Goal: Task Accomplishment & Management: Complete application form

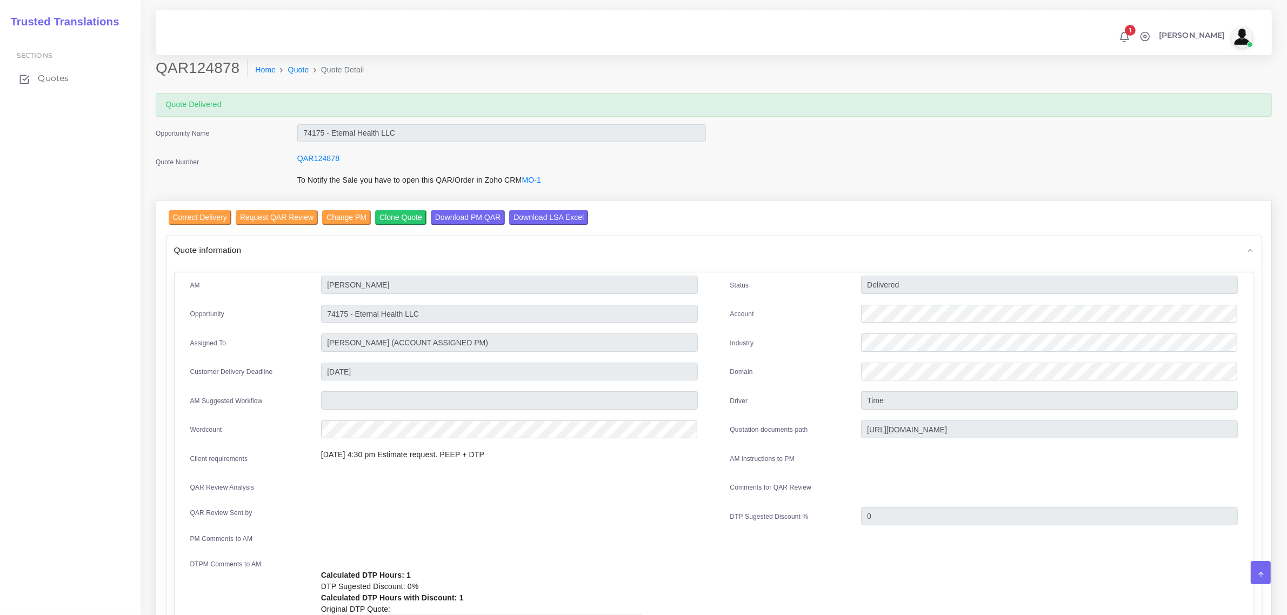
click at [55, 77] on span "Quotes" at bounding box center [53, 78] width 31 height 12
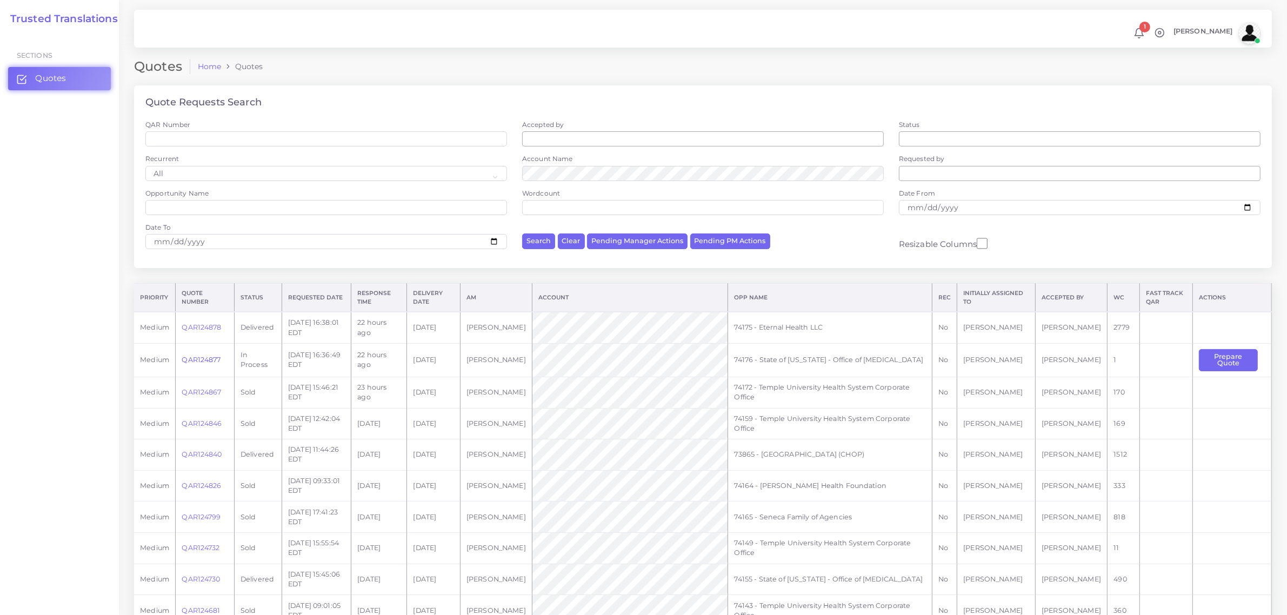
click at [200, 360] on link "QAR124877" at bounding box center [201, 360] width 39 height 8
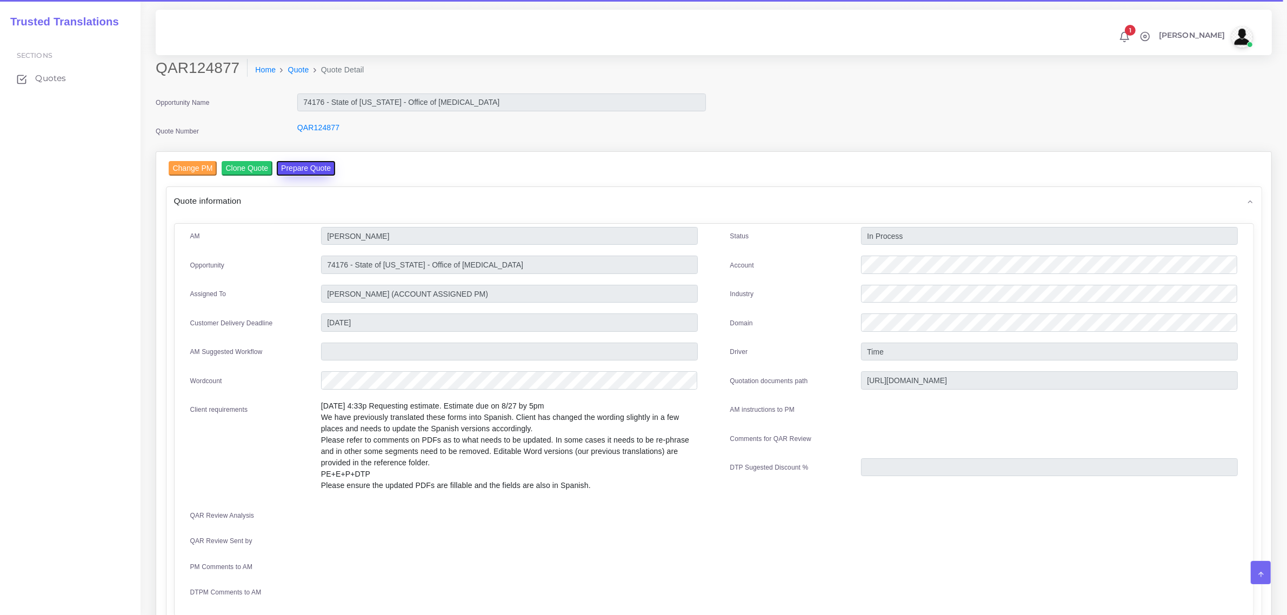
click at [301, 166] on button "Prepare Quote" at bounding box center [306, 168] width 58 height 15
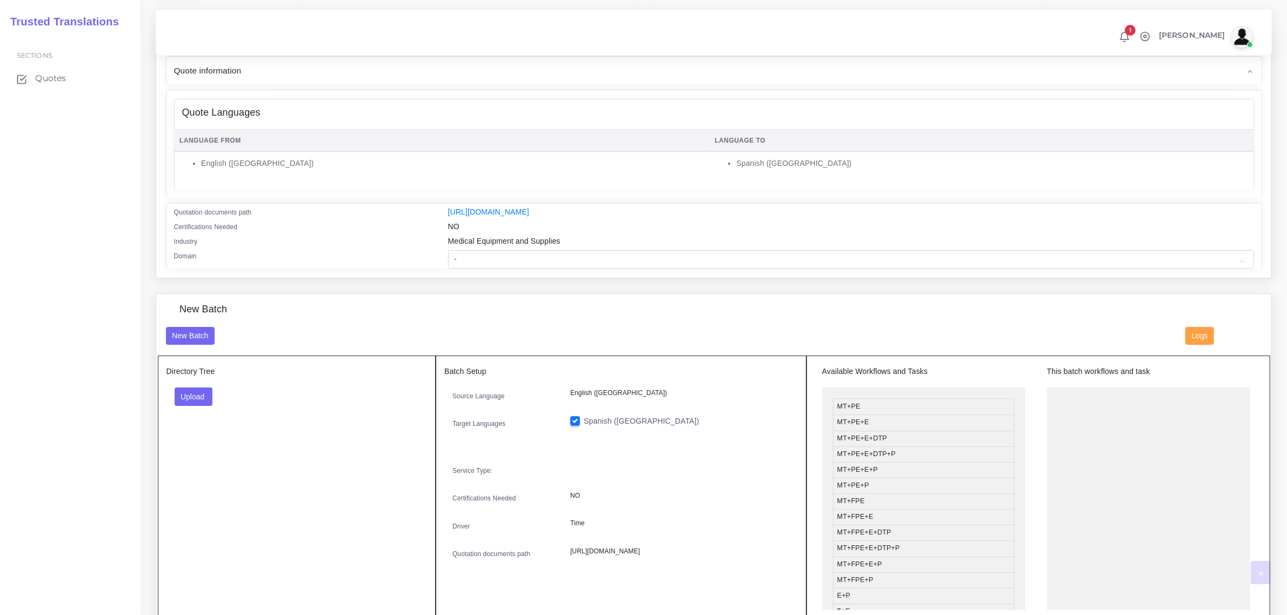
scroll to position [135, 0]
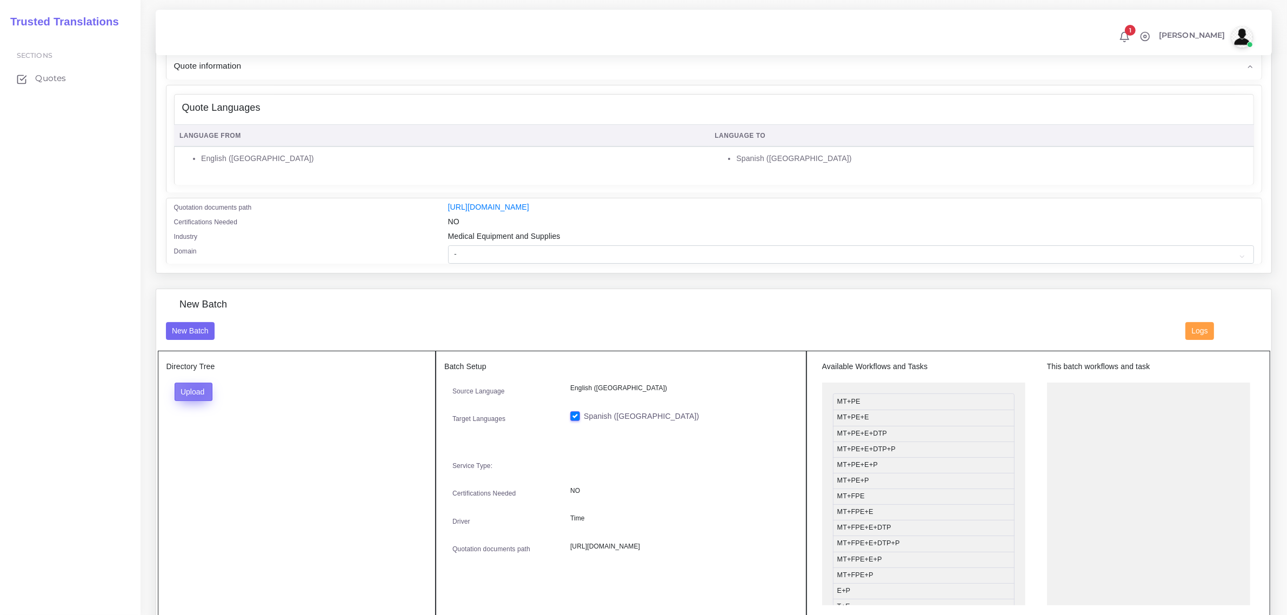
click at [197, 388] on button "Upload" at bounding box center [194, 392] width 38 height 18
click at [195, 428] on label "Files" at bounding box center [212, 433] width 75 height 14
click at [203, 390] on button "Upload" at bounding box center [194, 392] width 38 height 18
click at [203, 430] on label "Files" at bounding box center [212, 433] width 75 height 14
click at [200, 390] on button "Upload" at bounding box center [194, 392] width 38 height 18
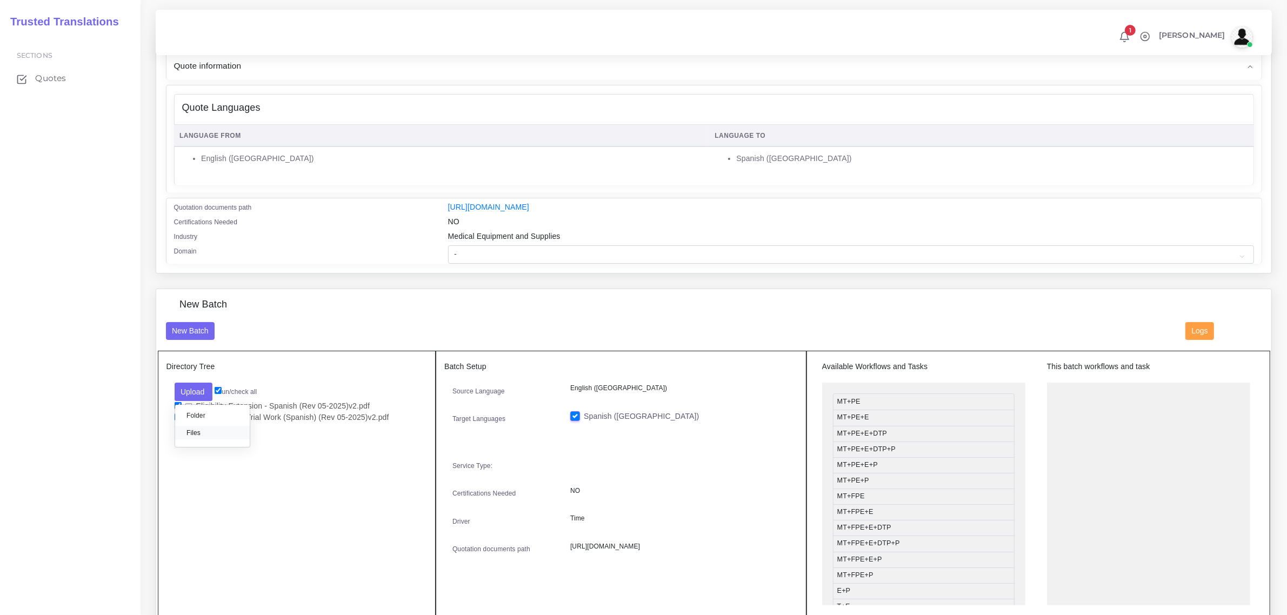
click at [203, 432] on label "Files" at bounding box center [212, 433] width 75 height 14
drag, startPoint x: 898, startPoint y: 579, endPoint x: 1120, endPoint y: 388, distance: 293.2
drag, startPoint x: 916, startPoint y: 450, endPoint x: 1142, endPoint y: 419, distance: 227.5
click at [473, 255] on select "- Advertising and Media Agriculture, Forestry and Fishing Architecture, Buildin…" at bounding box center [851, 254] width 806 height 18
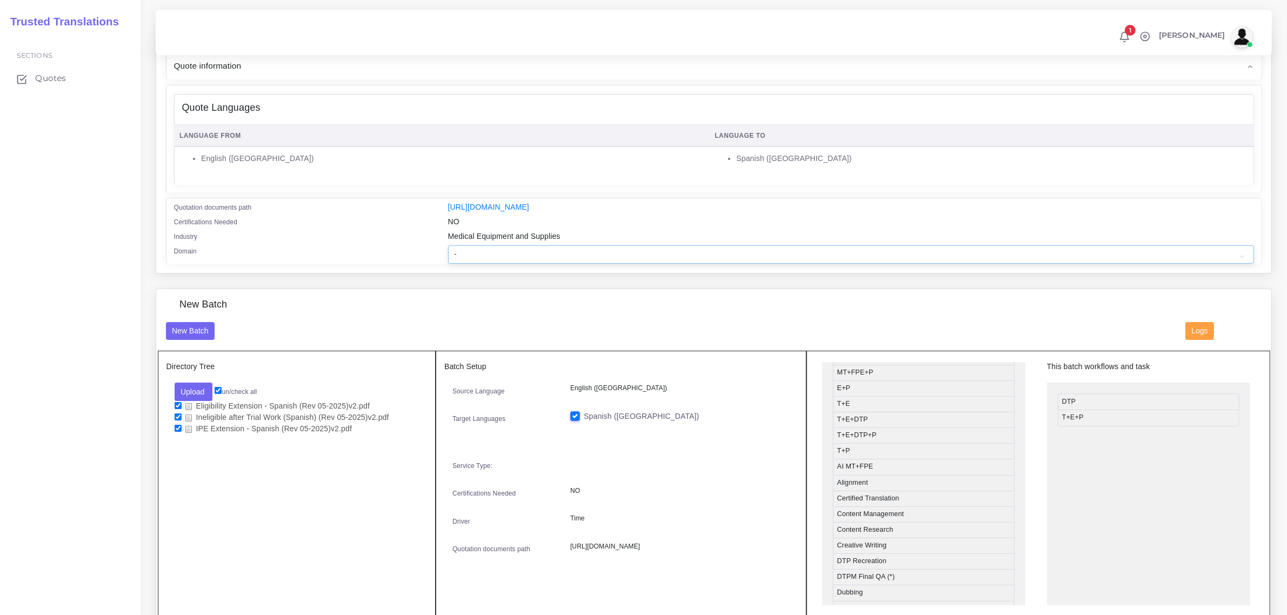
select select "Healthcare and Health Sciences"
click at [448, 245] on select "- Advertising and Media Agriculture, Forestry and Fishing Architecture, Buildin…" at bounding box center [851, 254] width 806 height 18
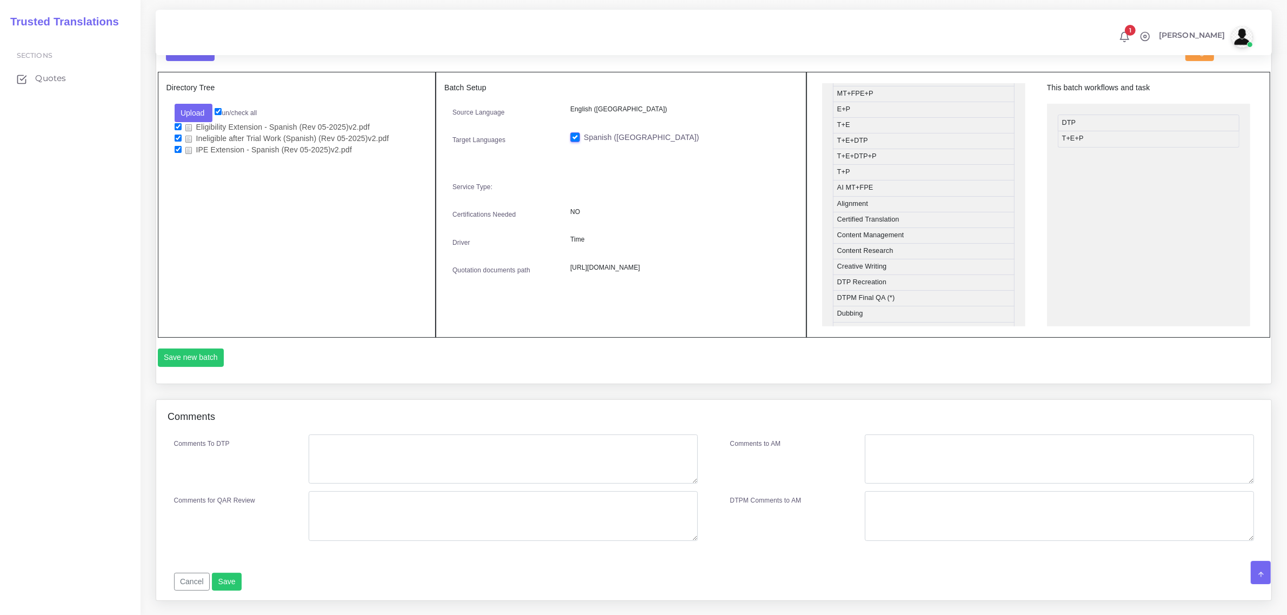
scroll to position [439, 0]
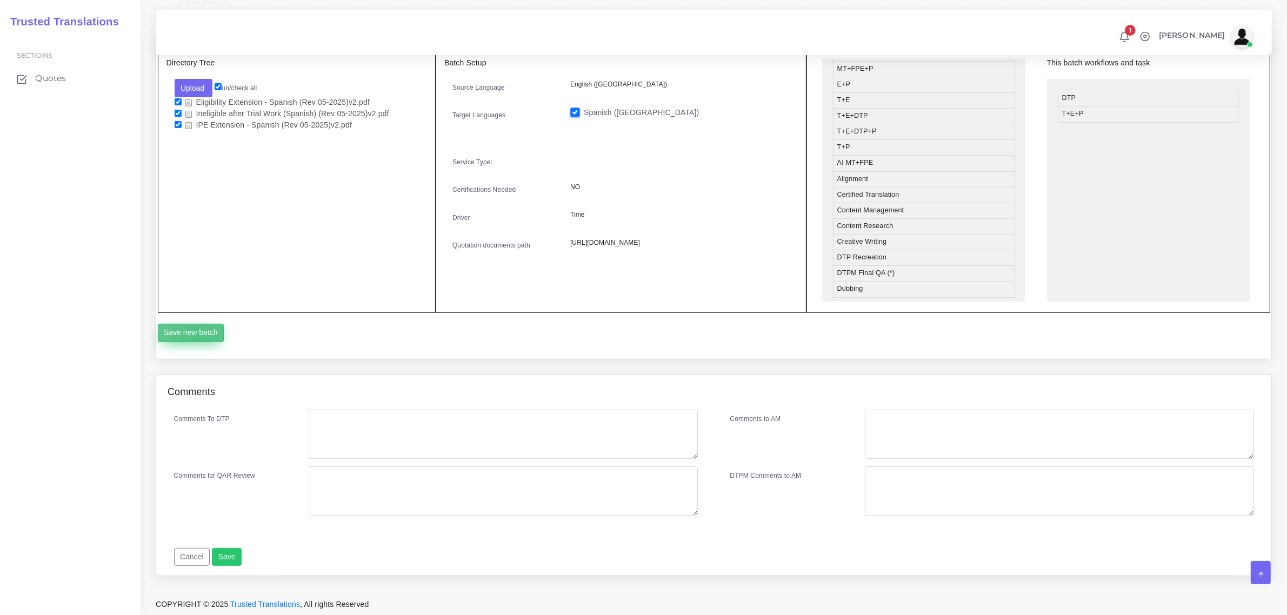
click at [198, 333] on button "Save new batch" at bounding box center [191, 333] width 66 height 18
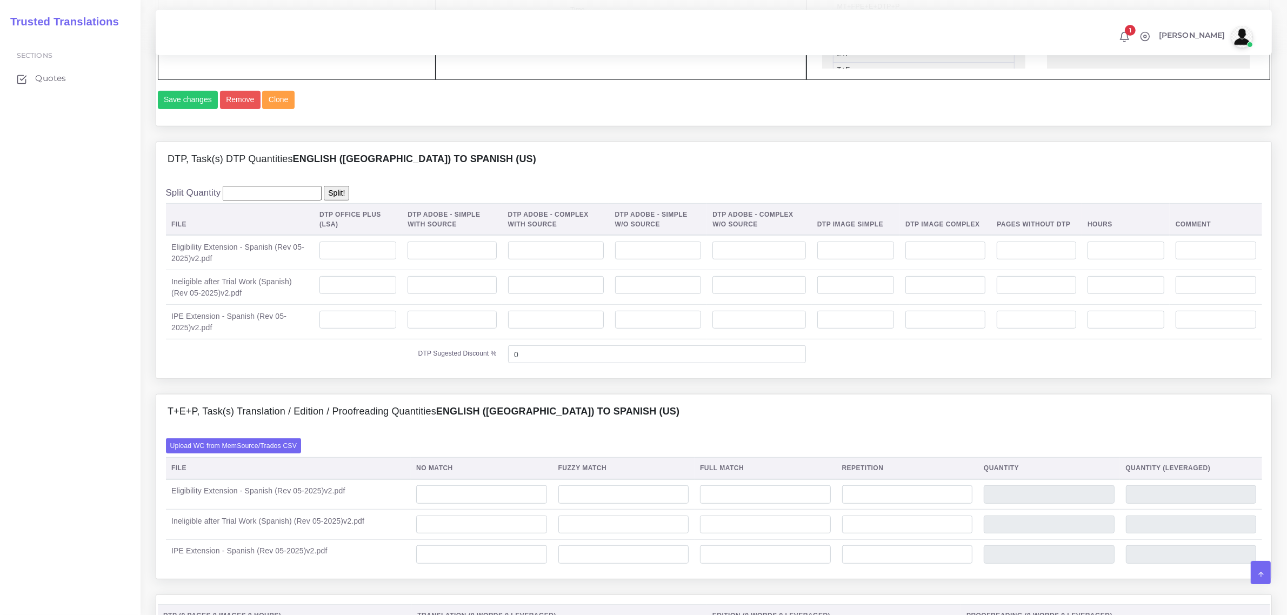
scroll to position [675, 0]
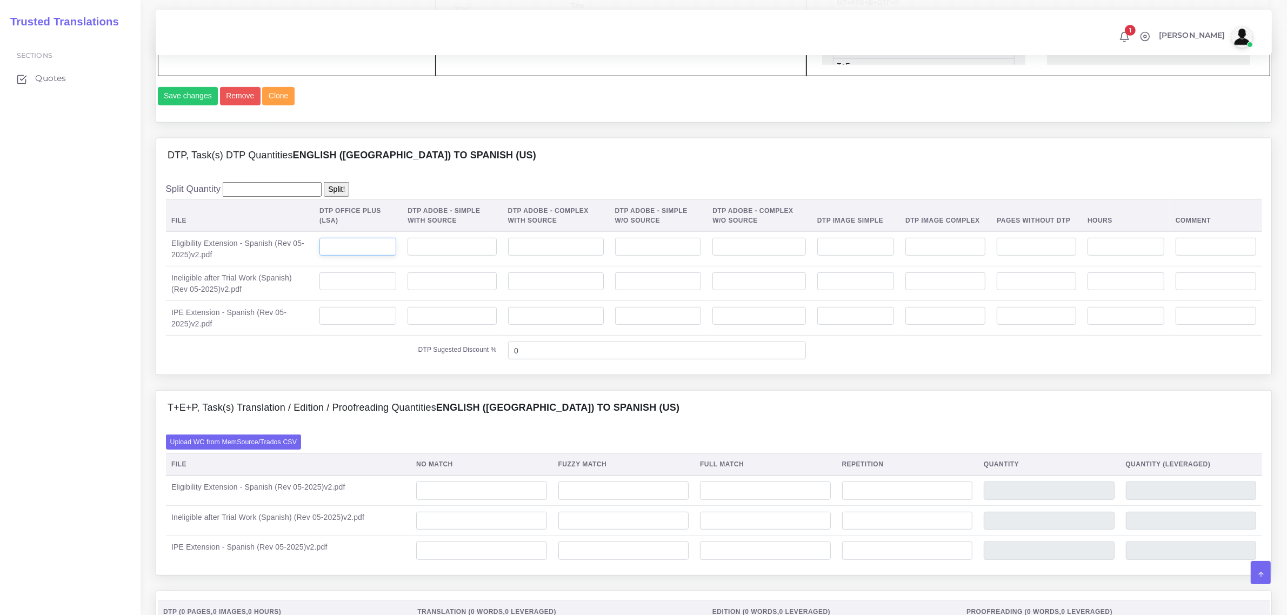
click at [370, 256] on input "number" at bounding box center [357, 247] width 77 height 18
type input "3"
click at [1102, 256] on input "number" at bounding box center [1125, 247] width 77 height 18
drag, startPoint x: 1109, startPoint y: 274, endPoint x: 1090, endPoint y: 273, distance: 18.4
click at [1090, 256] on input "20" at bounding box center [1125, 247] width 77 height 18
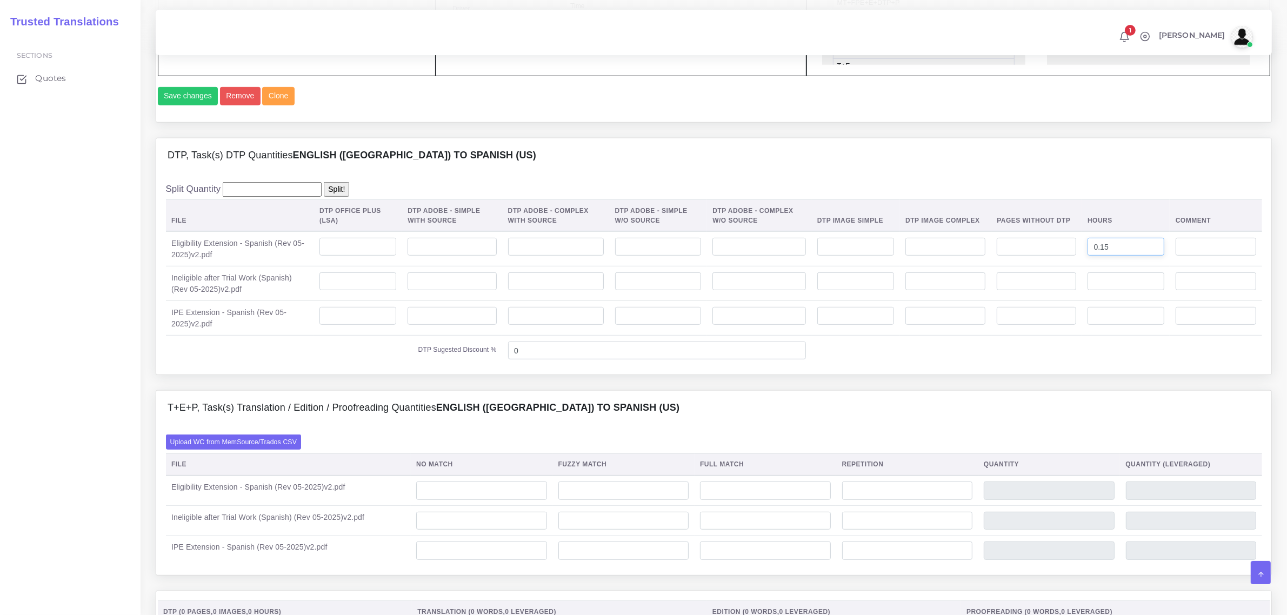
type input "0.15"
click at [1103, 291] on input "number" at bounding box center [1125, 281] width 77 height 18
type input "0.15"
click at [1122, 325] on input "number" at bounding box center [1125, 316] width 77 height 18
type input "0.15"
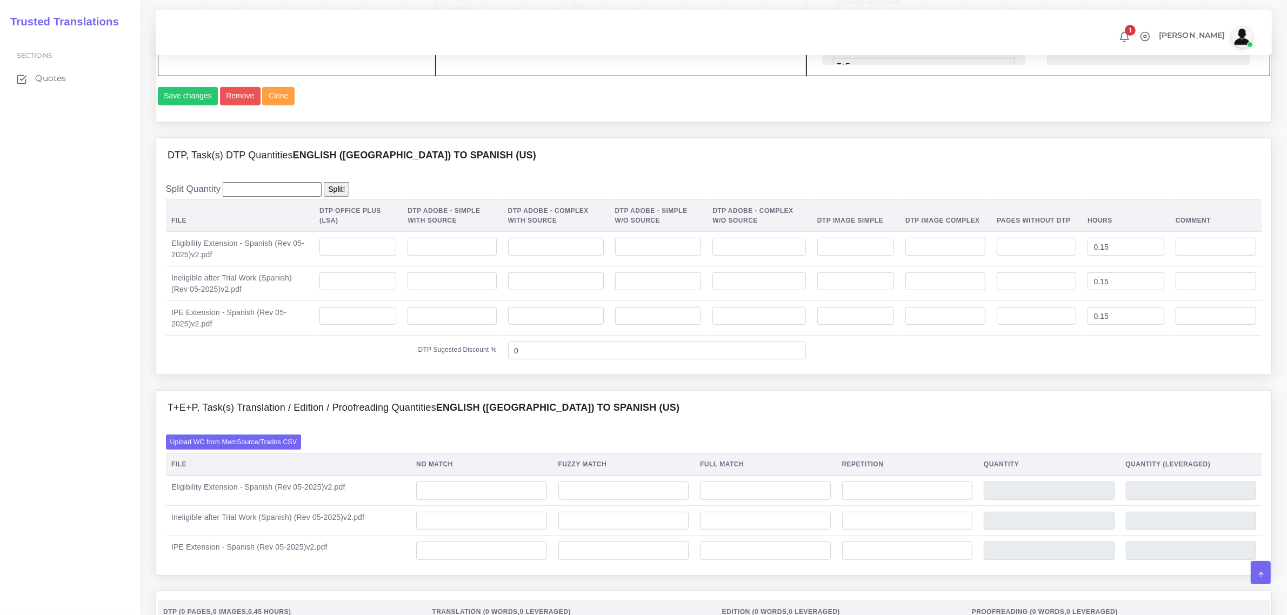
click at [891, 425] on div "T+E+P, Task(s) Translation / Edition / Proofreading Quantities English (US) TO …" at bounding box center [713, 408] width 1115 height 35
click at [471, 500] on input "number" at bounding box center [481, 490] width 130 height 18
type input "20"
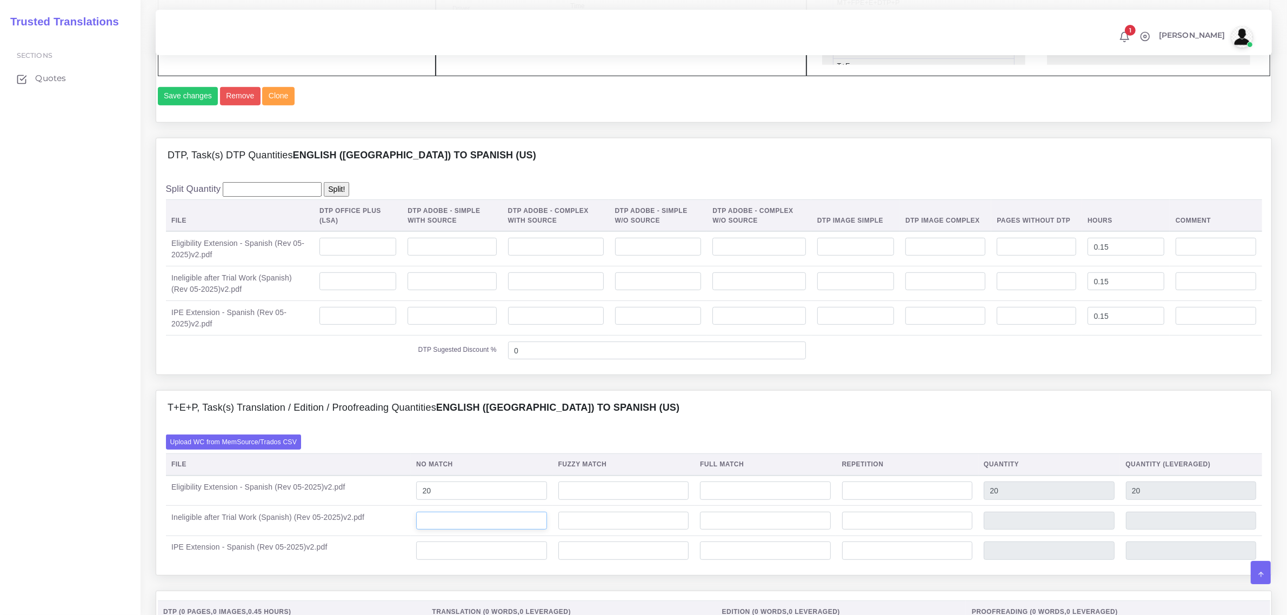
click at [450, 530] on input "number" at bounding box center [481, 521] width 130 height 18
type input "20"
click at [456, 560] on input "number" at bounding box center [481, 550] width 130 height 18
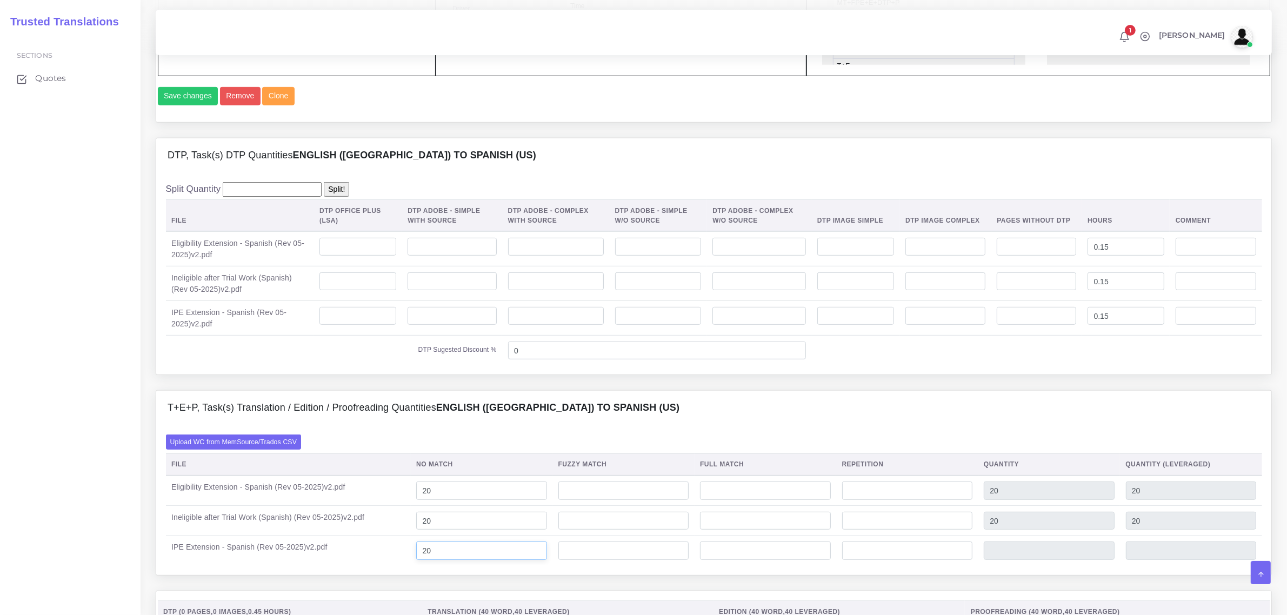
type input "20"
drag, startPoint x: 431, startPoint y: 516, endPoint x: 436, endPoint y: 512, distance: 6.1
click at [436, 500] on input "20" at bounding box center [481, 490] width 130 height 18
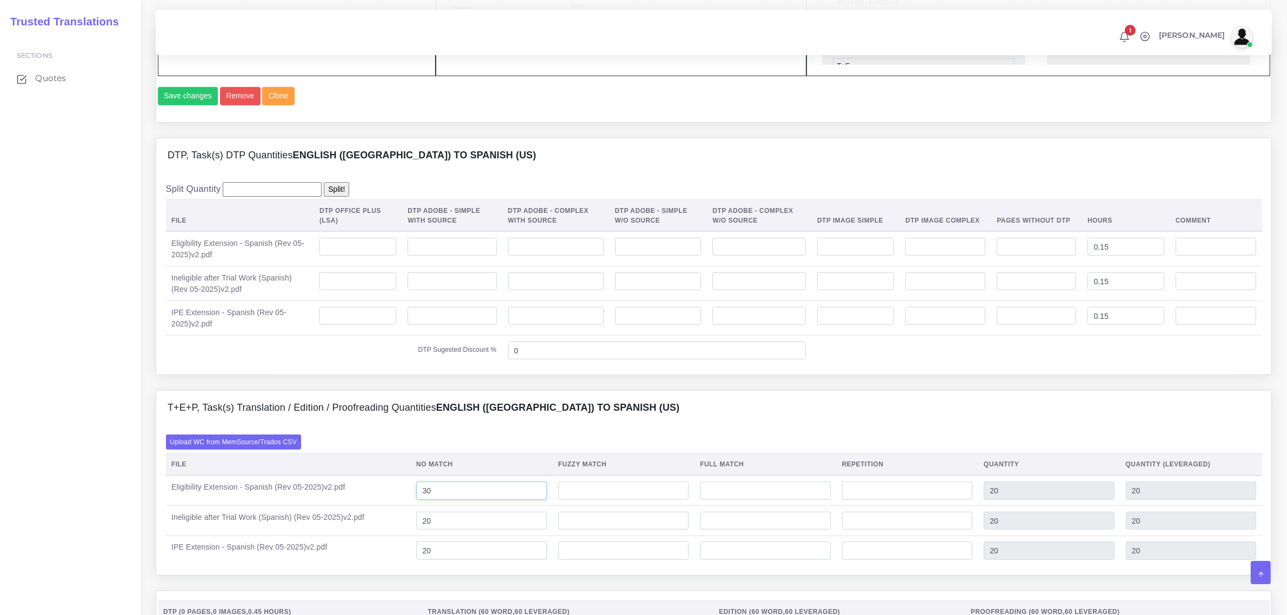
type input "30"
click at [435, 530] on input "20" at bounding box center [481, 521] width 130 height 18
type input "30"
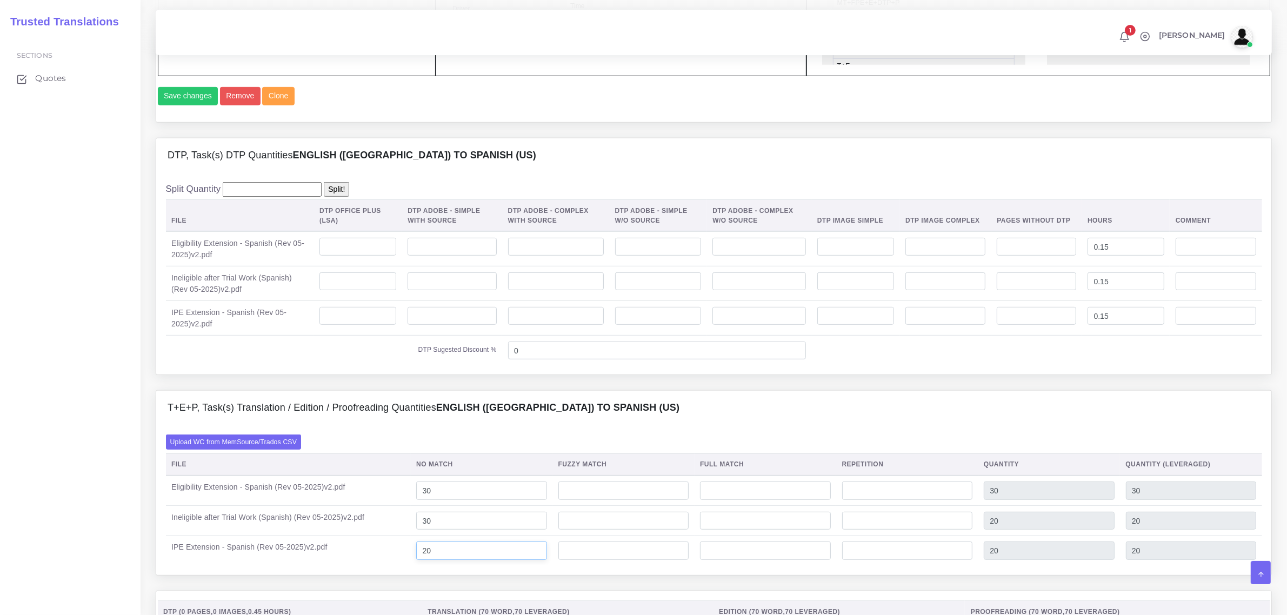
type input "30"
click at [433, 560] on input "20" at bounding box center [481, 550] width 130 height 18
type input "30"
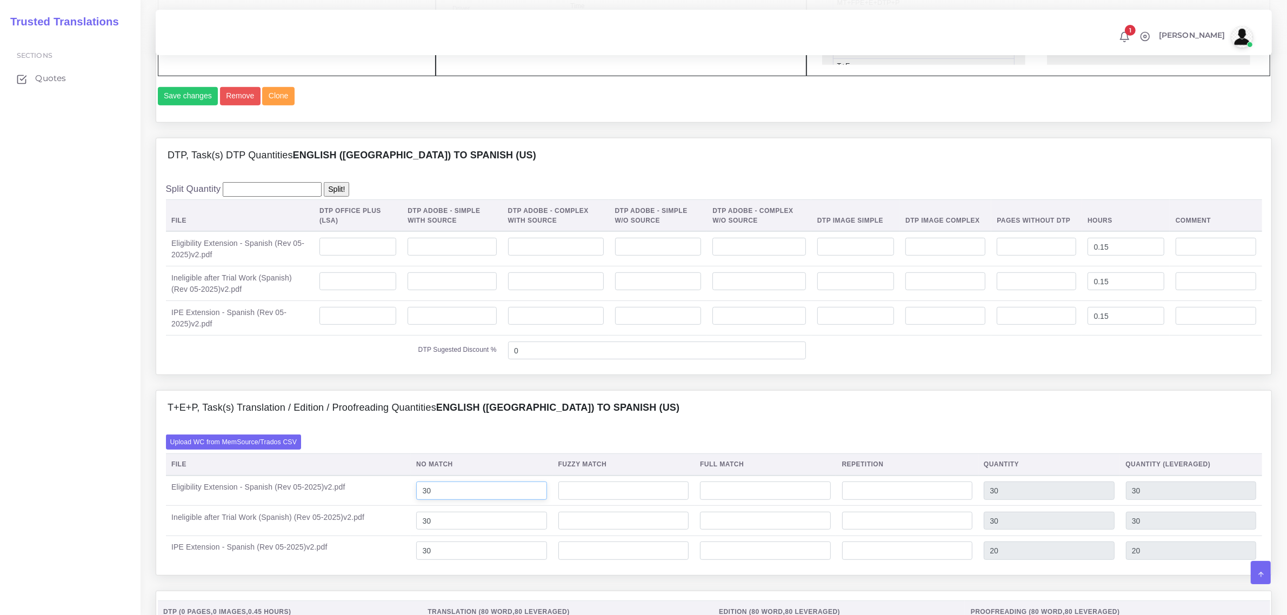
type input "30"
drag, startPoint x: 436, startPoint y: 510, endPoint x: 446, endPoint y: 524, distance: 18.2
click at [433, 500] on input "30" at bounding box center [481, 490] width 130 height 18
type input "20"
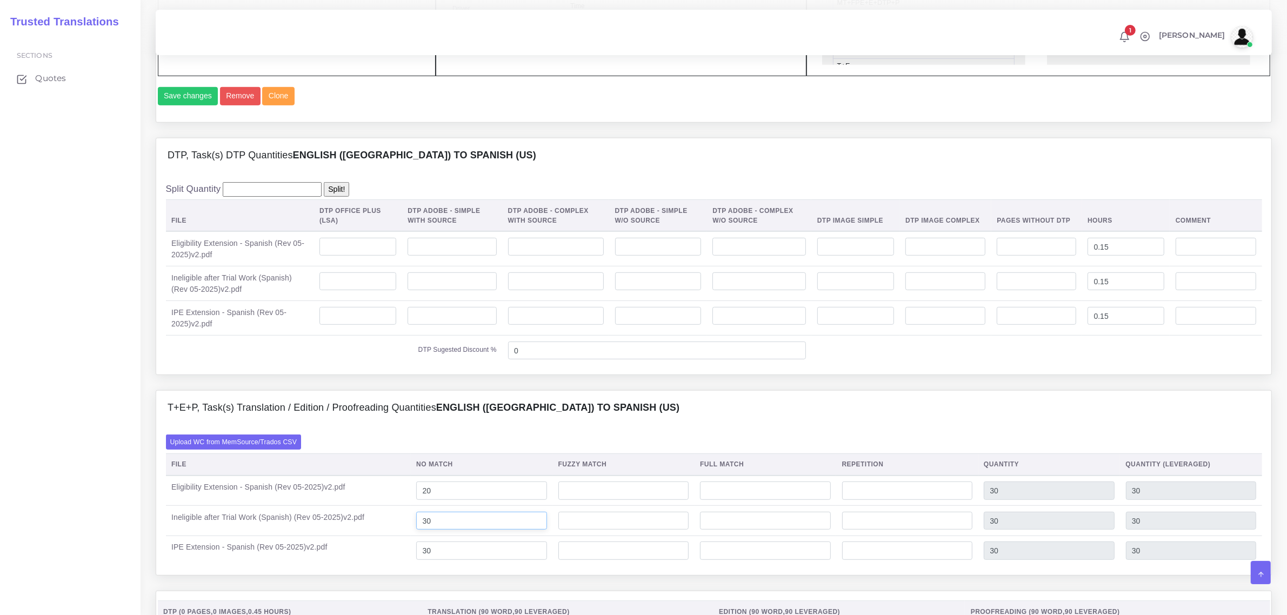
type input "20"
drag, startPoint x: 438, startPoint y: 543, endPoint x: 430, endPoint y: 543, distance: 8.1
click at [430, 530] on input "30" at bounding box center [481, 521] width 130 height 18
type input "20"
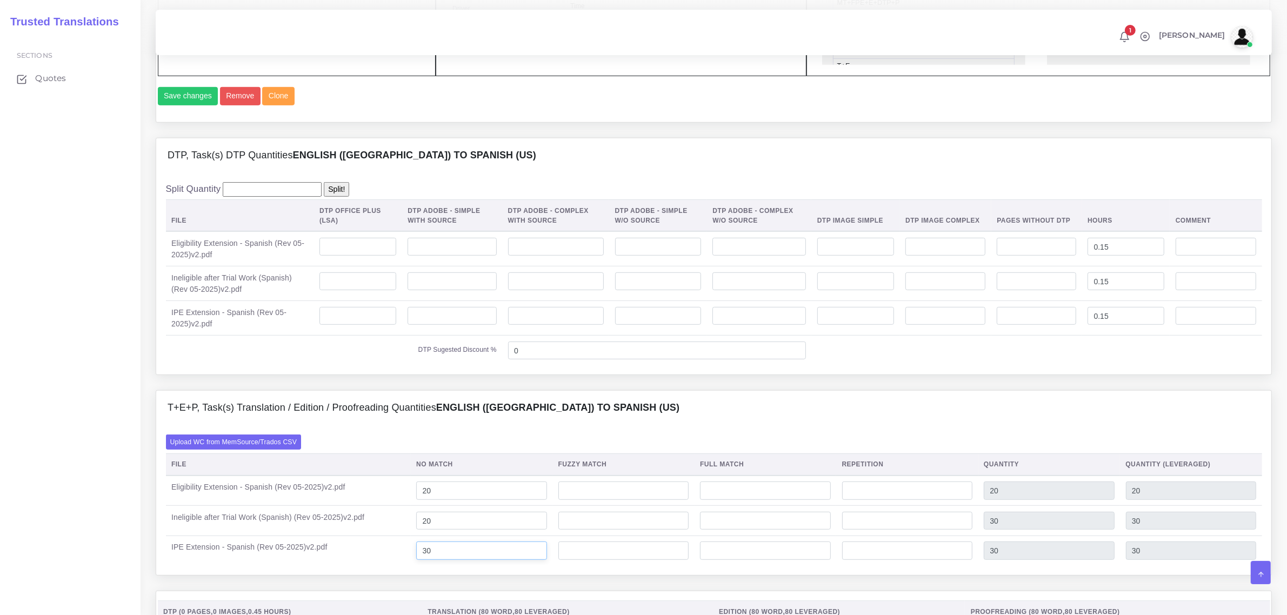
type input "20"
drag, startPoint x: 438, startPoint y: 570, endPoint x: 430, endPoint y: 571, distance: 8.2
click at [430, 560] on input "30" at bounding box center [481, 550] width 130 height 18
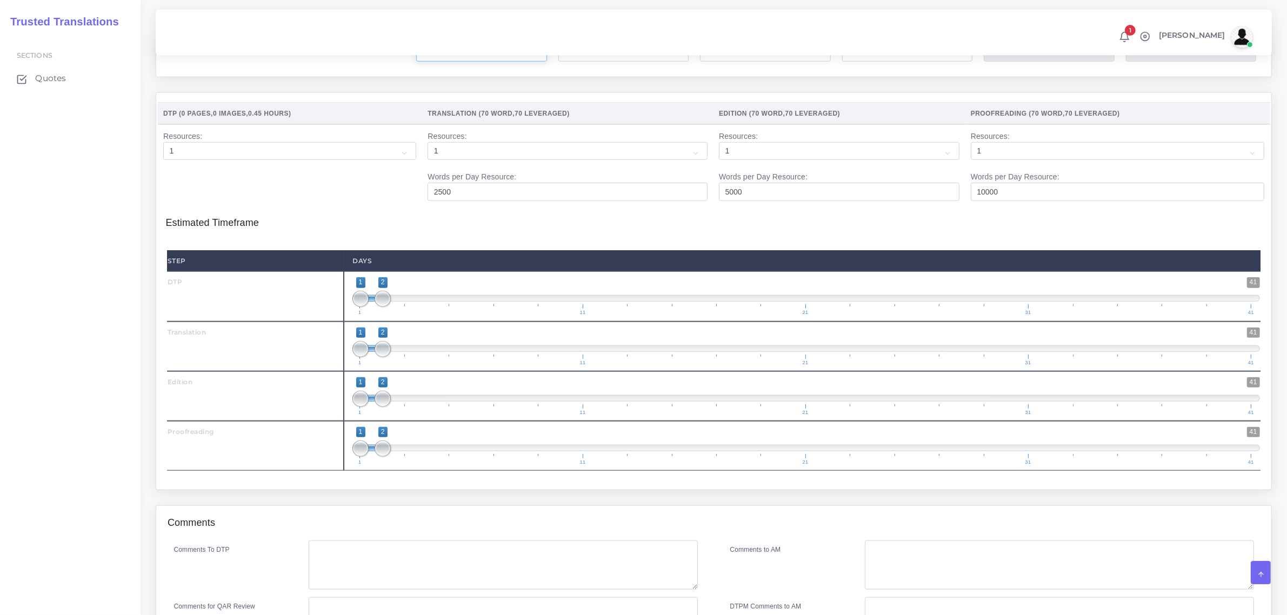
scroll to position [1216, 0]
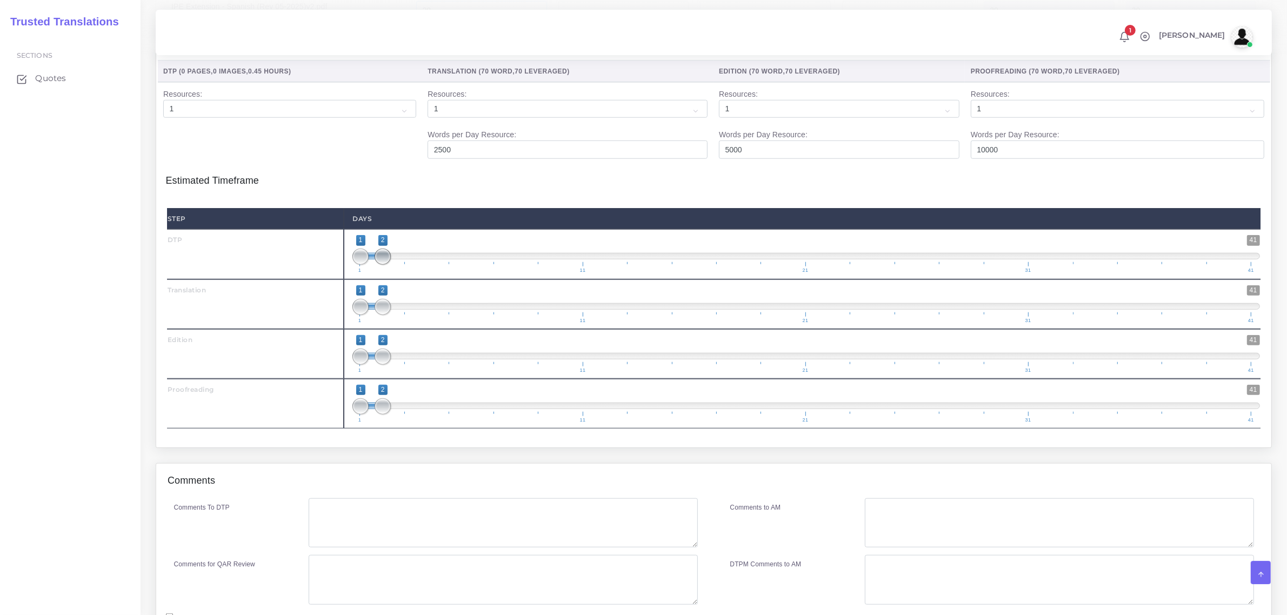
type input "20"
click at [385, 265] on span at bounding box center [382, 257] width 16 height 16
type input "1;1"
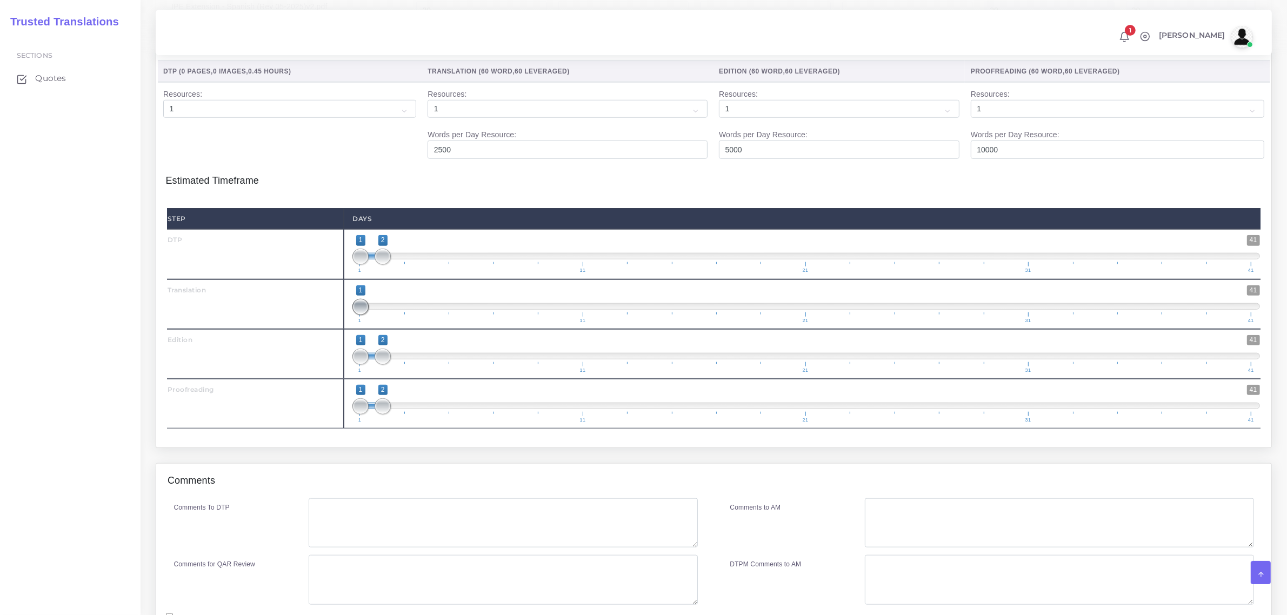
drag, startPoint x: 379, startPoint y: 328, endPoint x: 361, endPoint y: 328, distance: 18.4
click at [361, 315] on span at bounding box center [360, 307] width 16 height 16
type input "1;1"
drag, startPoint x: 381, startPoint y: 381, endPoint x: 360, endPoint y: 384, distance: 20.6
click at [360, 365] on span at bounding box center [360, 357] width 16 height 16
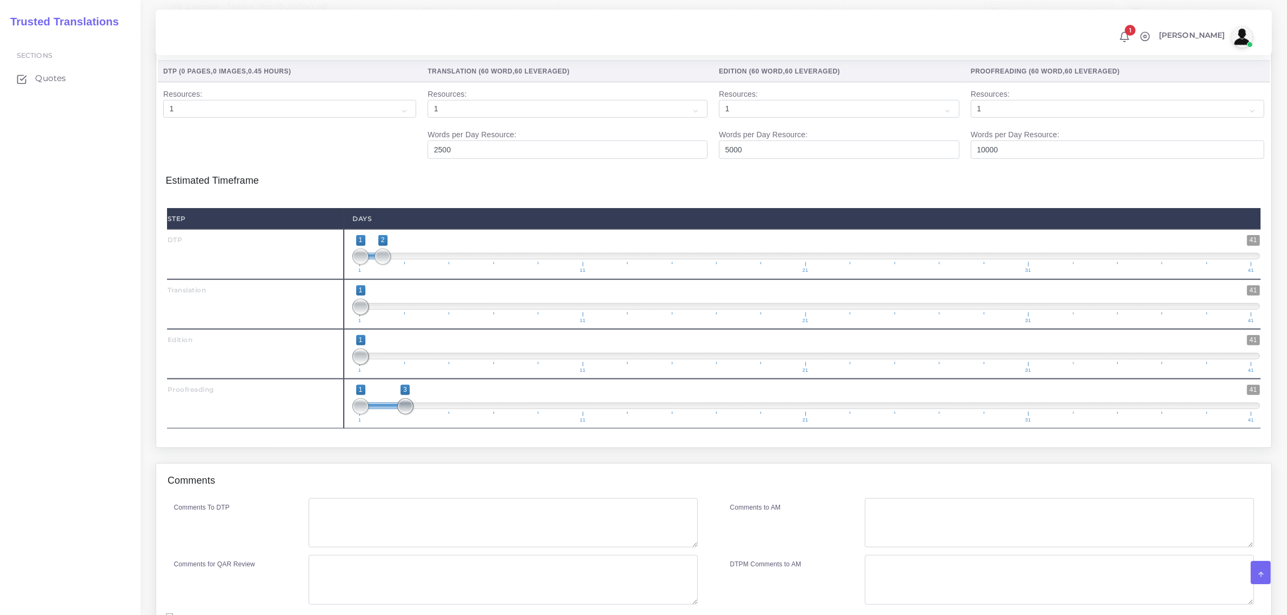
drag, startPoint x: 383, startPoint y: 428, endPoint x: 405, endPoint y: 428, distance: 22.7
click at [405, 414] on span at bounding box center [405, 406] width 16 height 16
drag, startPoint x: 360, startPoint y: 430, endPoint x: 401, endPoint y: 426, distance: 40.8
click at [391, 414] on span at bounding box center [382, 406] width 16 height 16
drag, startPoint x: 405, startPoint y: 430, endPoint x: 417, endPoint y: 423, distance: 13.3
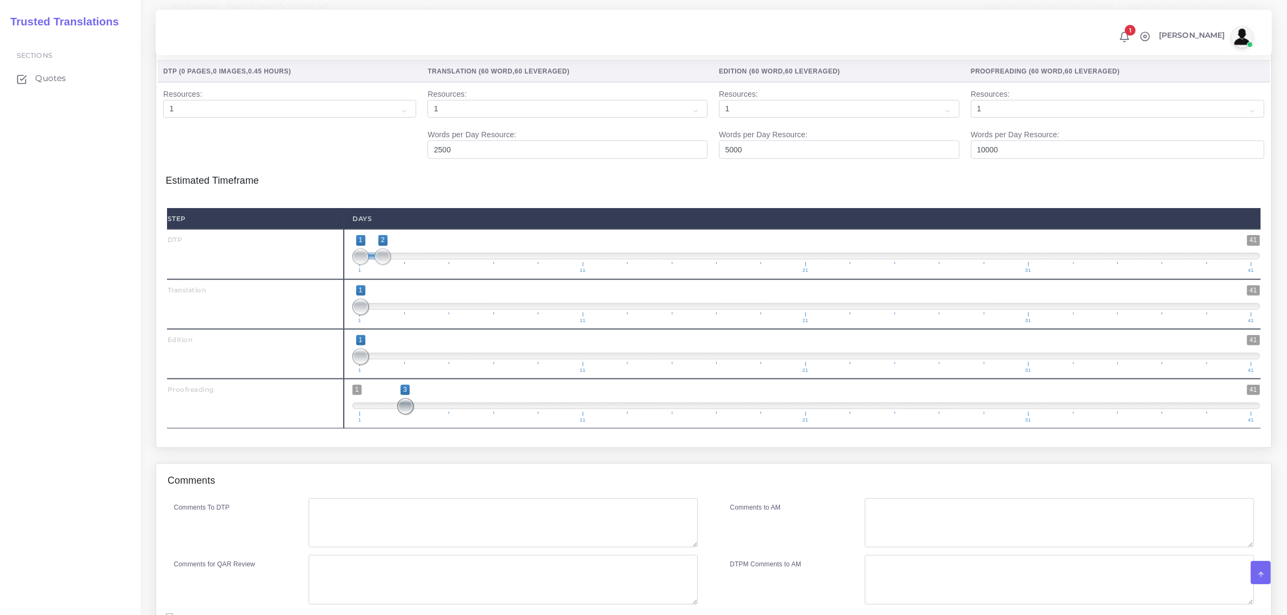
click at [425, 420] on span "1 41 3 3 3 — 3 1 11 21 31 41" at bounding box center [805, 404] width 907 height 38
drag, startPoint x: 409, startPoint y: 427, endPoint x: 392, endPoint y: 430, distance: 17.0
click at [392, 423] on span "1 41 2 3 2 — 3 1 11 21 31 41" at bounding box center [805, 404] width 907 height 38
drag, startPoint x: 400, startPoint y: 430, endPoint x: 395, endPoint y: 436, distance: 7.6
click at [414, 423] on span "1 41 2 4 2 — 4 1 11 21 31 41" at bounding box center [805, 404] width 907 height 38
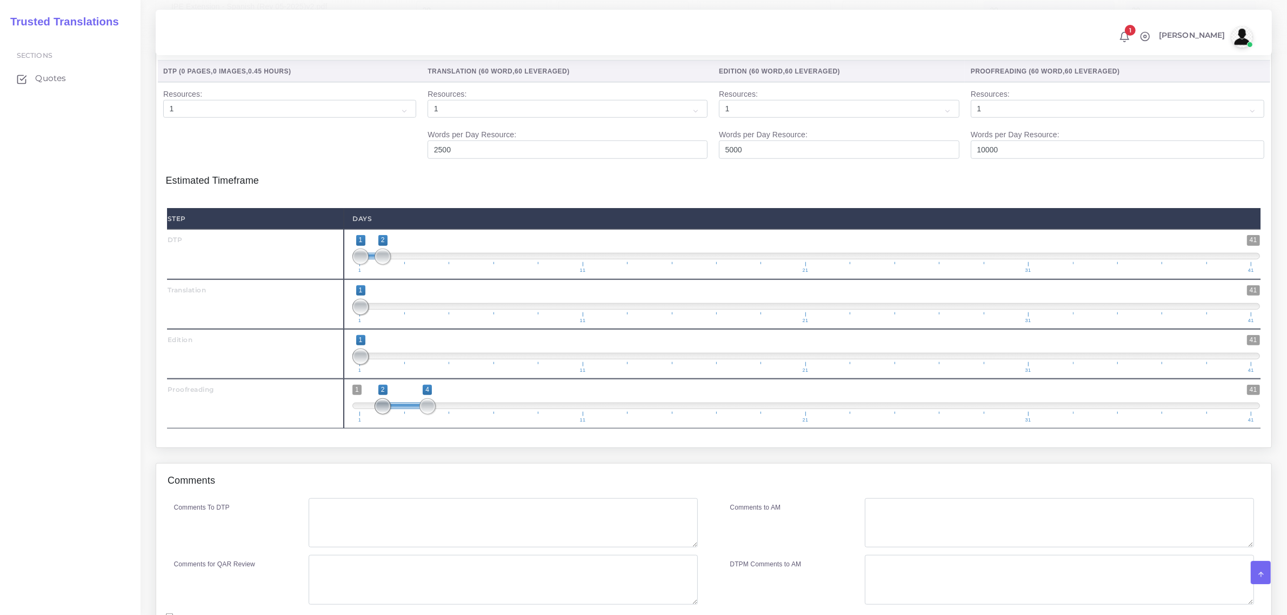
type input "4;4"
drag, startPoint x: 385, startPoint y: 430, endPoint x: 423, endPoint y: 425, distance: 38.1
click at [423, 414] on span at bounding box center [427, 406] width 16 height 16
drag, startPoint x: 383, startPoint y: 277, endPoint x: 398, endPoint y: 276, distance: 15.8
click at [398, 265] on span at bounding box center [405, 257] width 16 height 16
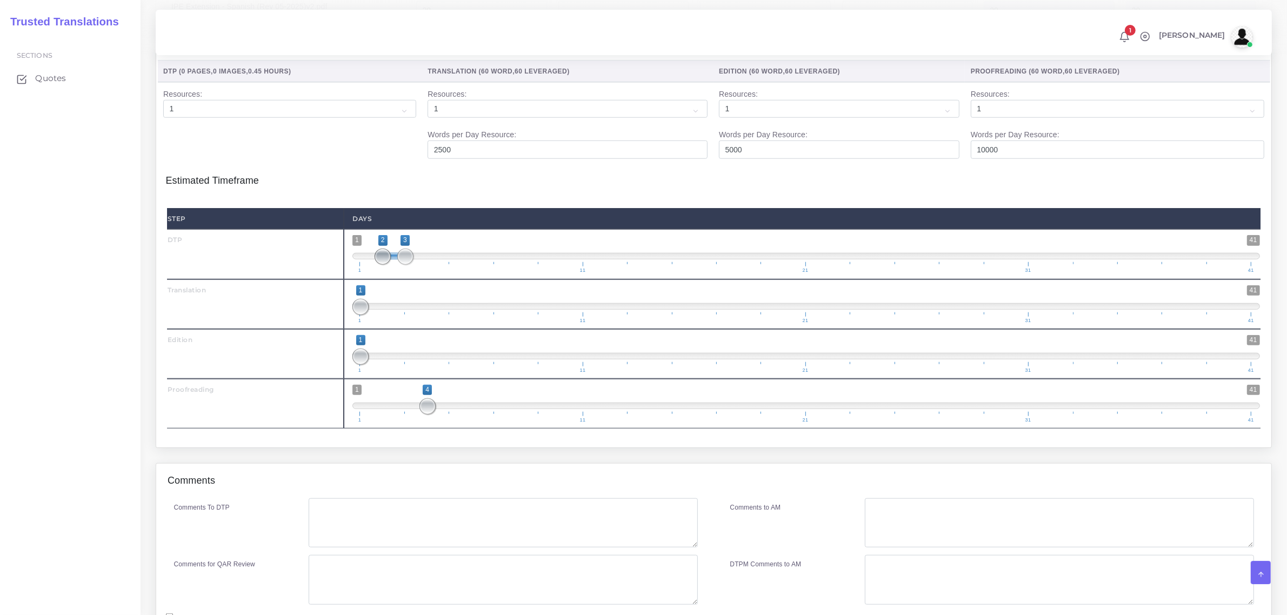
type input "3;3"
drag, startPoint x: 364, startPoint y: 281, endPoint x: 412, endPoint y: 284, distance: 48.2
click at [412, 265] on span at bounding box center [405, 257] width 16 height 16
click at [358, 539] on textarea "Comments To DTP" at bounding box center [503, 523] width 389 height 50
paste textarea "Eligibility Extension, let’s format it according to the English files, so 2 pag…"
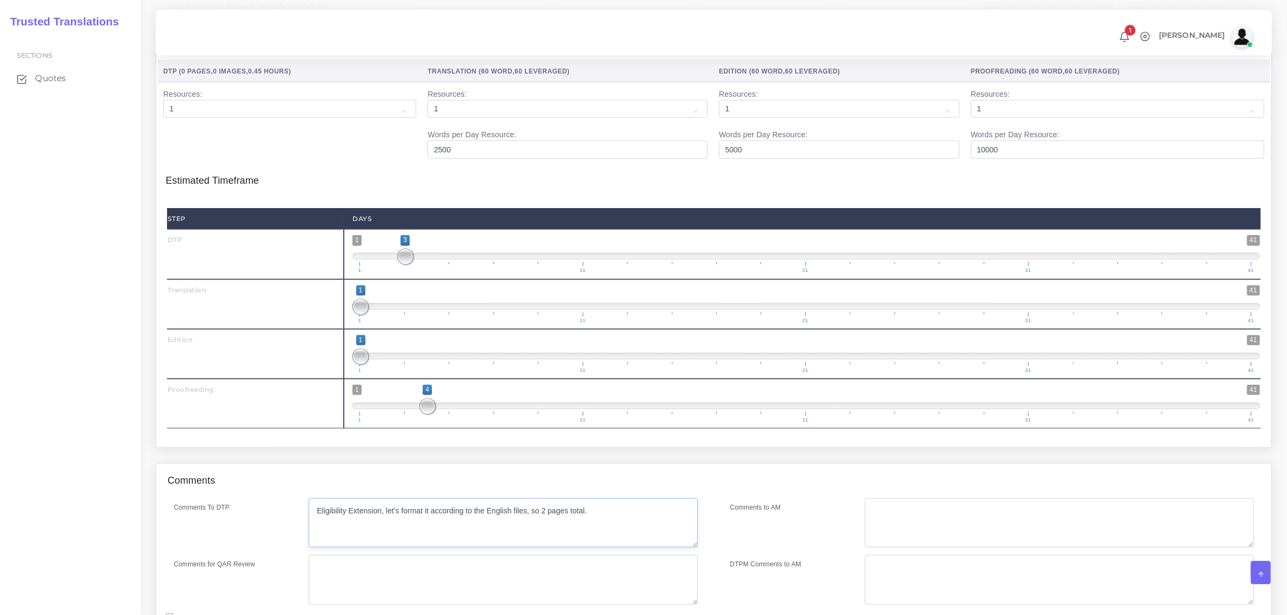
click at [379, 538] on textarea "Eligibility Extension, let’s format it according to the English files, so 2 pag…" at bounding box center [503, 523] width 389 height 50
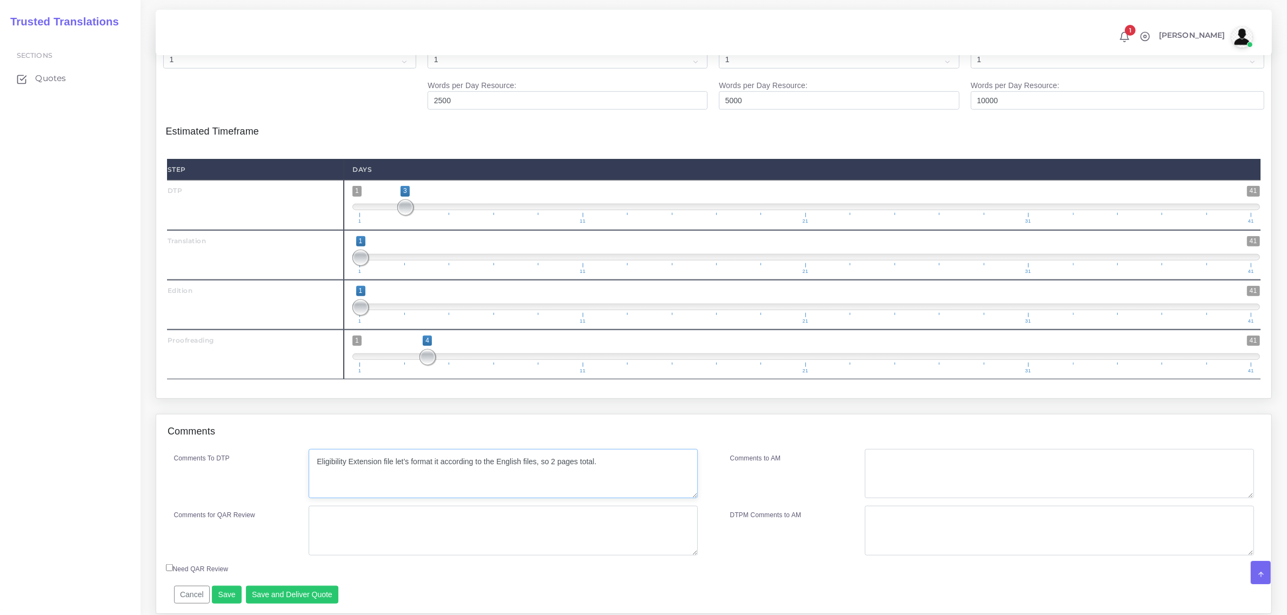
scroll to position [1328, 0]
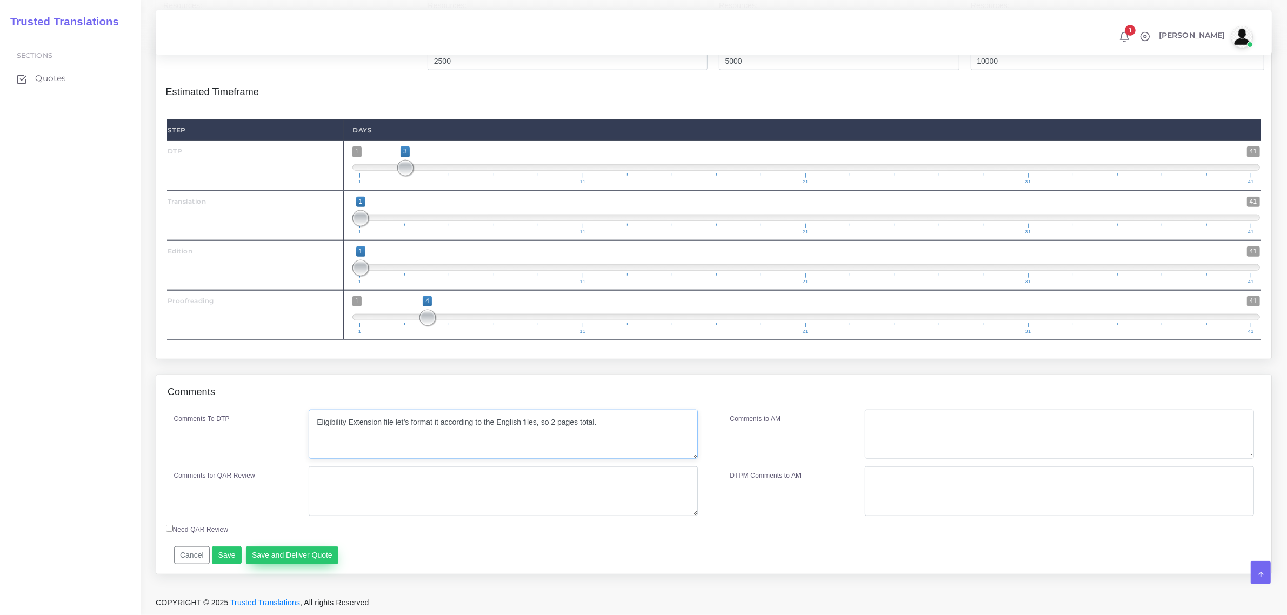
type textarea "Eligibility Extension file let’s format it according to the English files, so 2…"
click at [282, 558] on button "Save and Deliver Quote" at bounding box center [292, 555] width 93 height 18
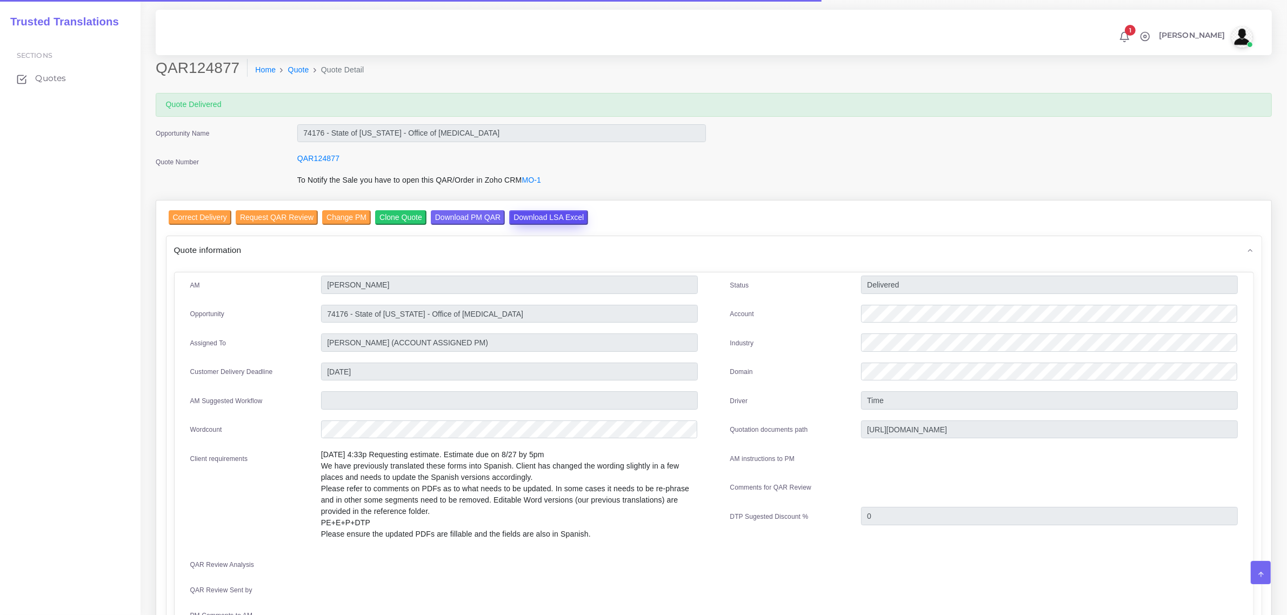
click at [537, 217] on input "Download LSA Excel" at bounding box center [548, 217] width 79 height 15
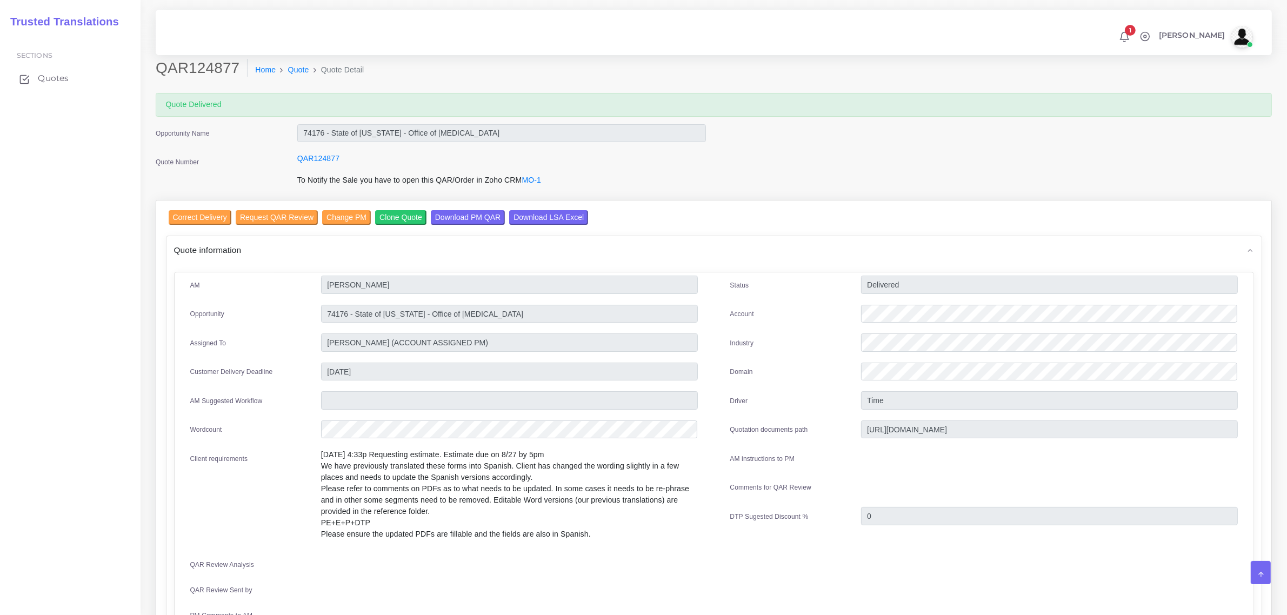
click at [49, 79] on span "Quotes" at bounding box center [53, 78] width 31 height 12
